Goal: Task Accomplishment & Management: Manage account settings

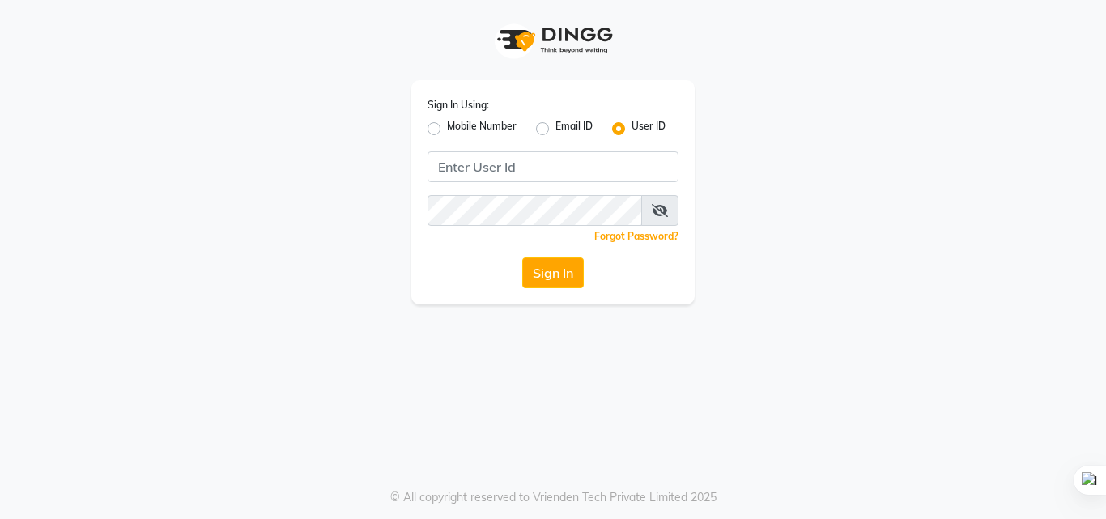
click at [447, 126] on label "Mobile Number" at bounding box center [482, 128] width 70 height 19
click at [447, 126] on input "Mobile Number" at bounding box center [452, 124] width 11 height 11
radio input "true"
radio input "false"
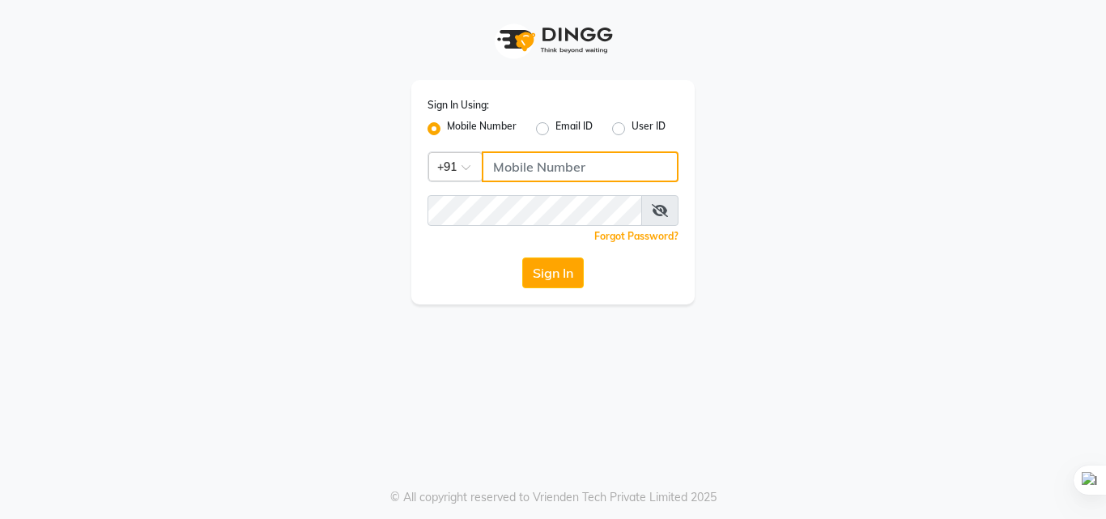
drag, startPoint x: 519, startPoint y: 172, endPoint x: 485, endPoint y: 193, distance: 40.0
click at [519, 172] on input "Username" at bounding box center [580, 166] width 197 height 31
type input "6309731010"
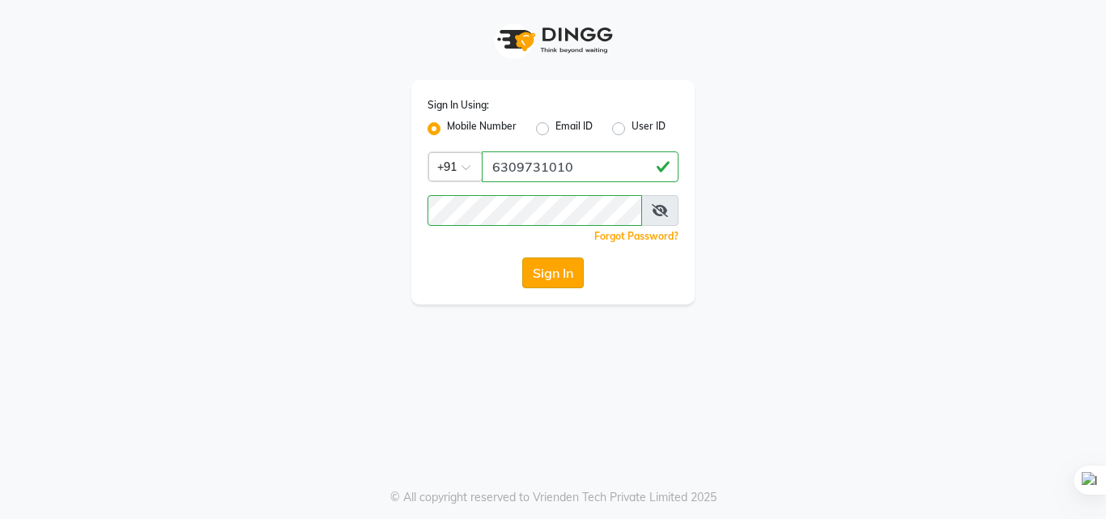
click at [559, 261] on button "Sign In" at bounding box center [553, 272] width 62 height 31
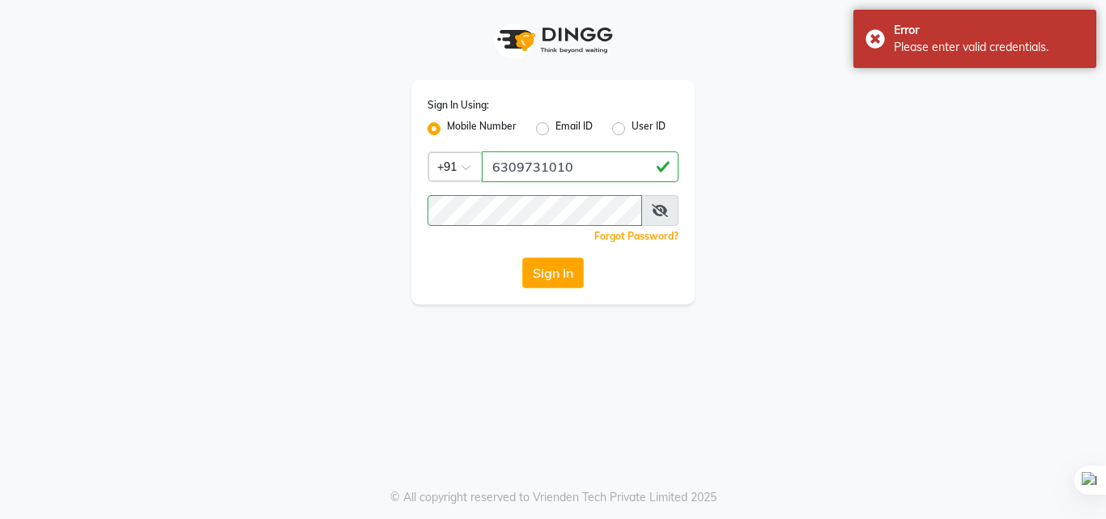
click at [648, 207] on span at bounding box center [659, 210] width 37 height 31
click at [658, 207] on icon at bounding box center [660, 210] width 16 height 13
click at [563, 270] on button "Sign In" at bounding box center [553, 272] width 62 height 31
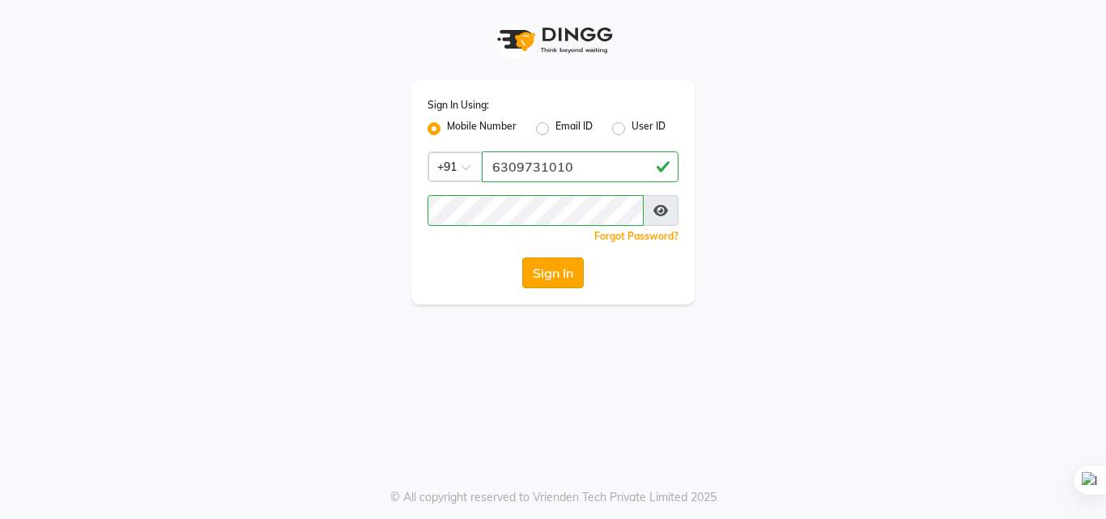
click at [557, 268] on button "Sign In" at bounding box center [553, 272] width 62 height 31
